Goal: Check status

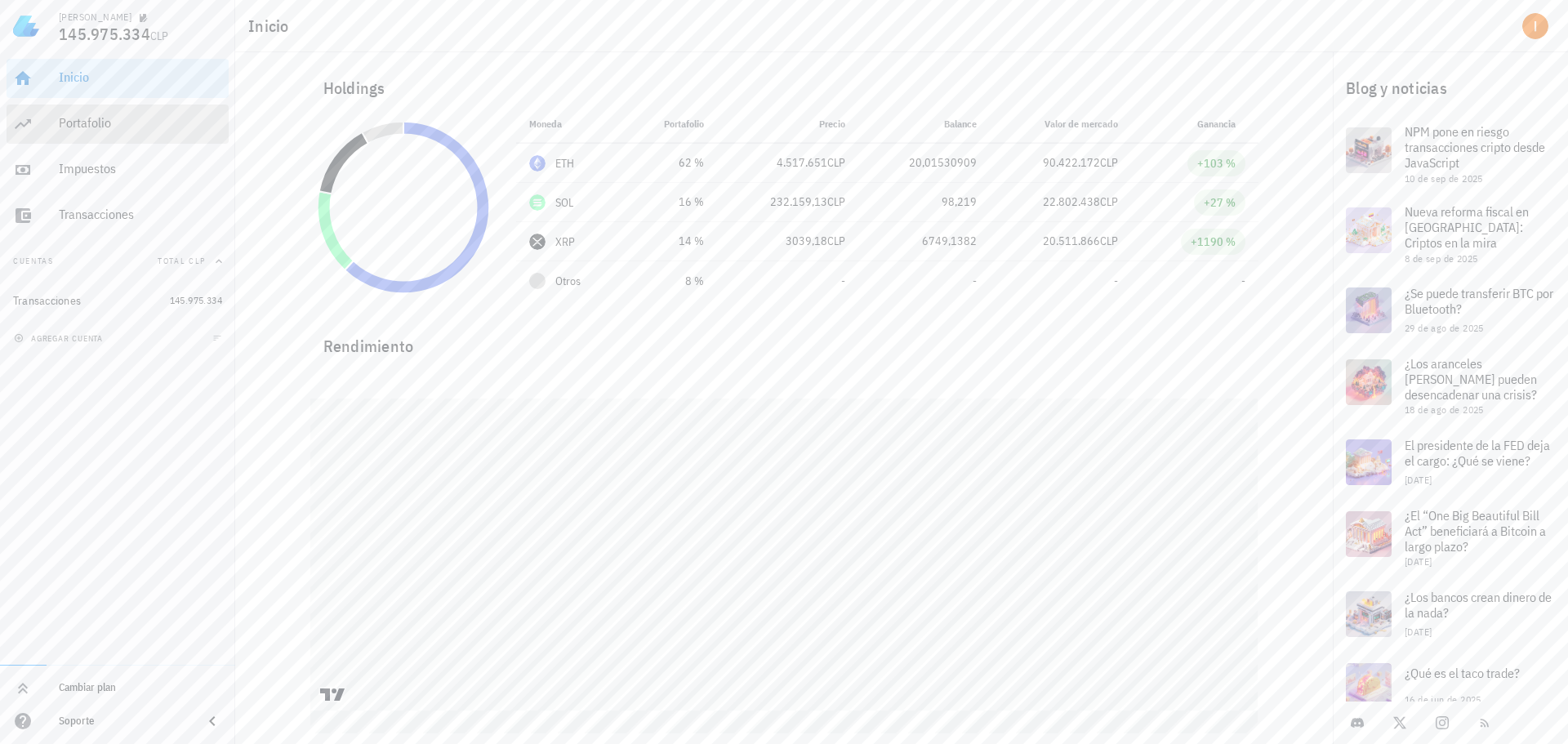
click at [202, 130] on div "Portafolio" at bounding box center [141, 123] width 164 height 16
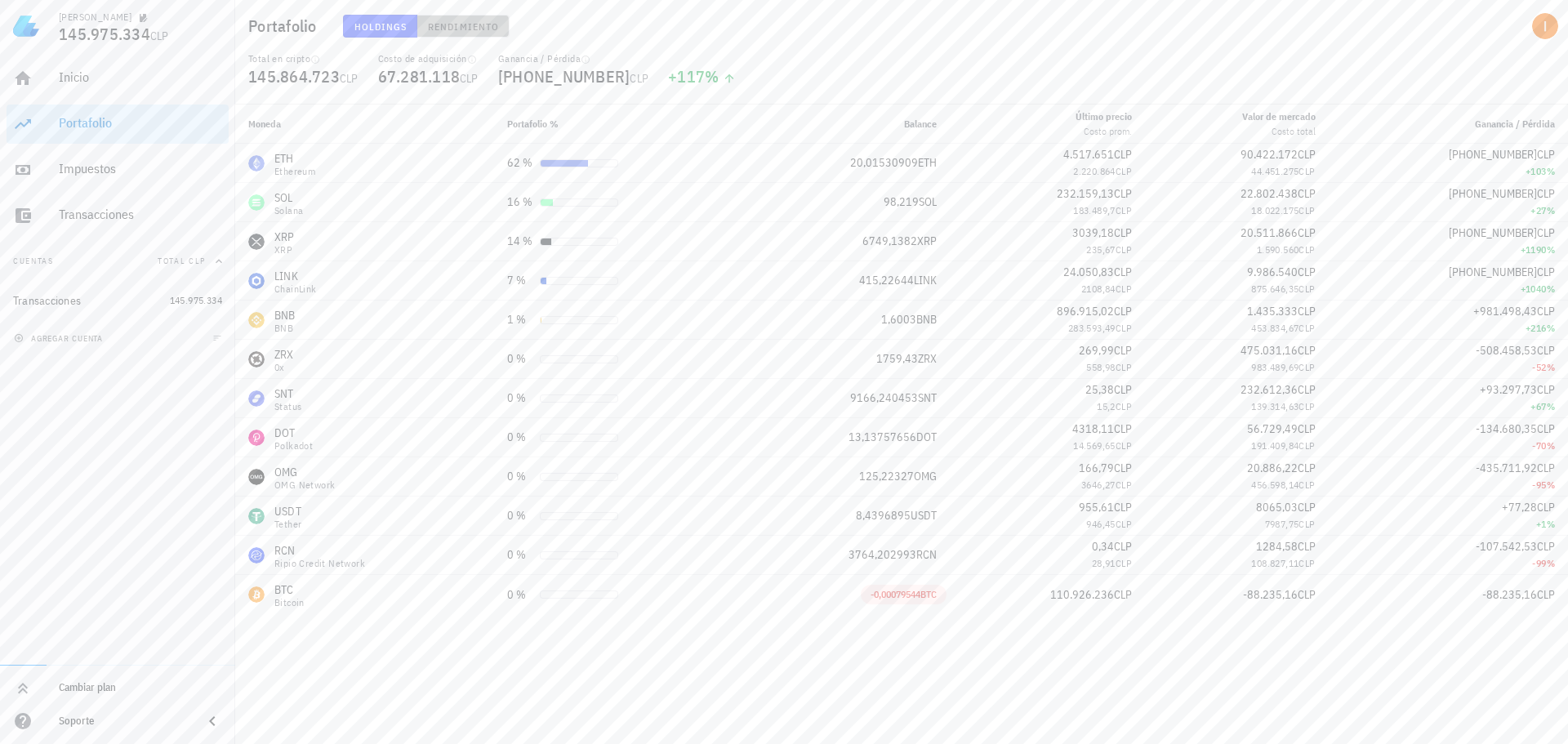
click at [468, 25] on span "Rendimiento" at bounding box center [463, 26] width 72 height 12
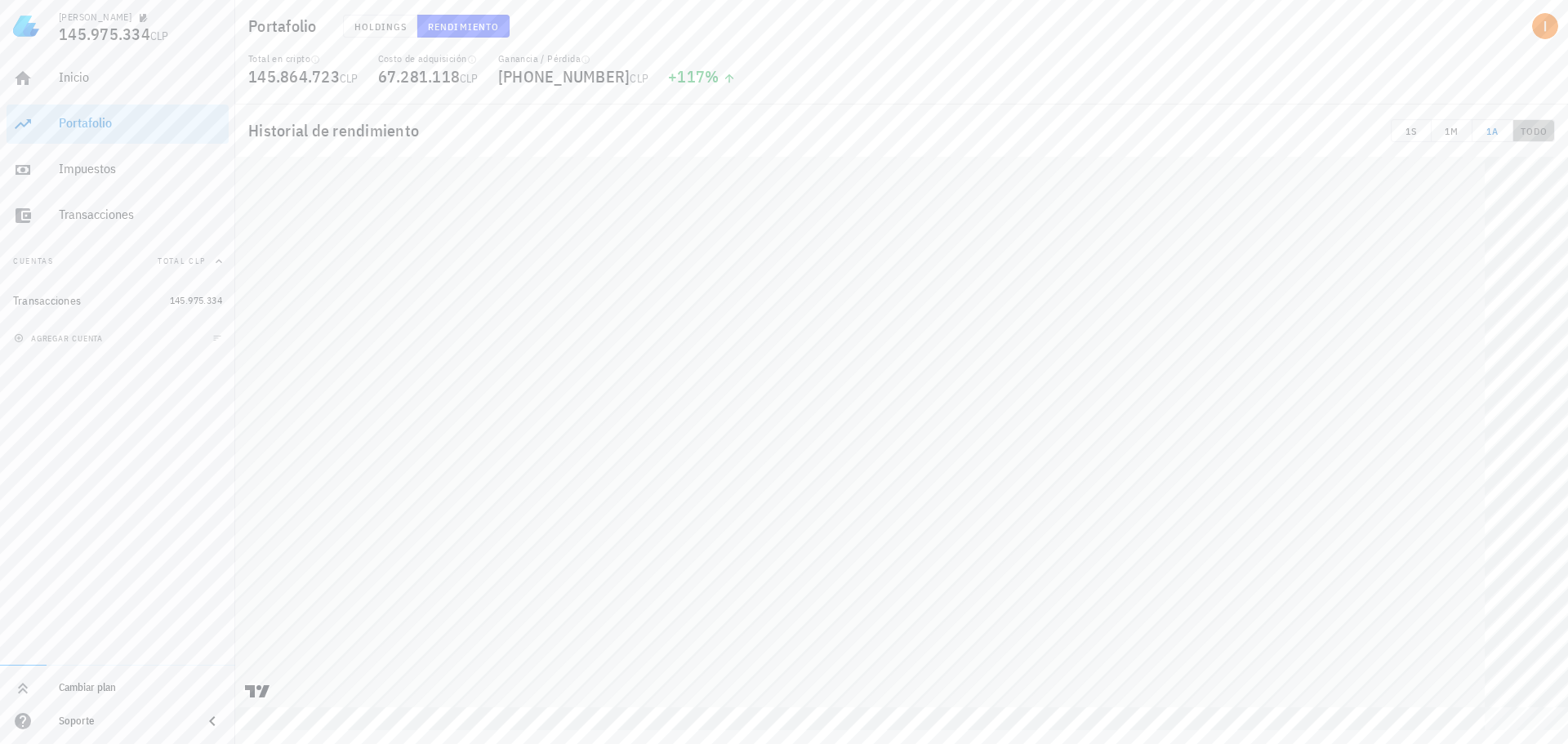
click at [1537, 136] on span "TODO" at bounding box center [1534, 131] width 28 height 12
click at [985, 42] on div "Holdings Rendimiento" at bounding box center [681, 26] width 695 height 43
